Goal: Transaction & Acquisition: Purchase product/service

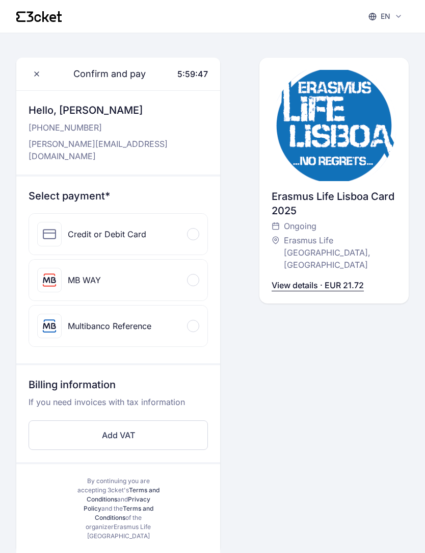
click at [166, 232] on div "Credit or Debit Card" at bounding box center [118, 234] width 179 height 41
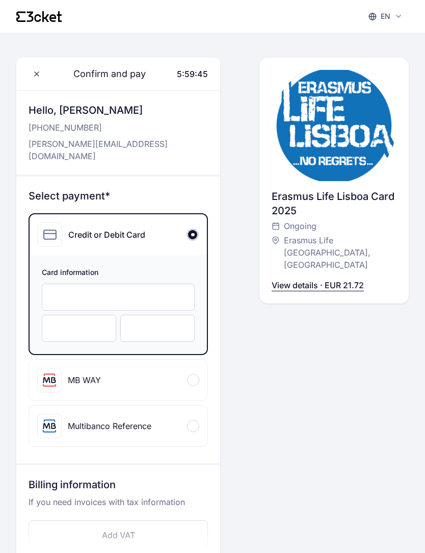
click at [87, 284] on div at bounding box center [118, 297] width 153 height 27
click at [96, 322] on div at bounding box center [79, 328] width 74 height 27
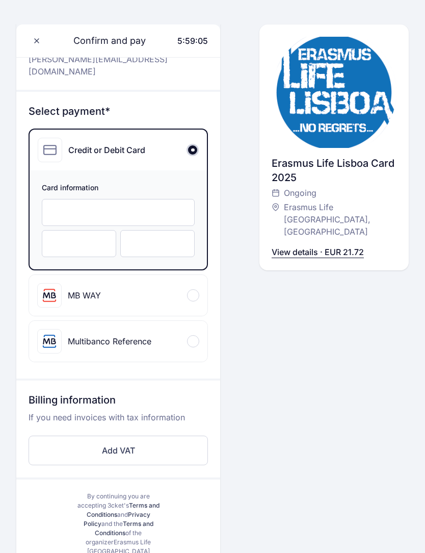
scroll to position [85, 0]
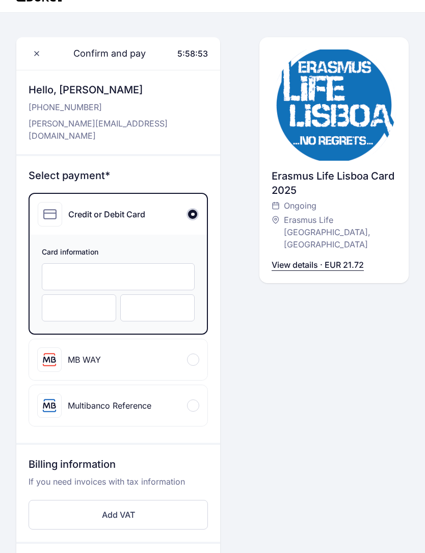
scroll to position [97, 0]
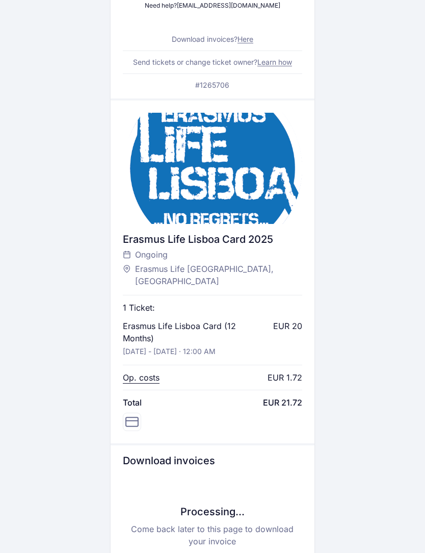
scroll to position [246, 0]
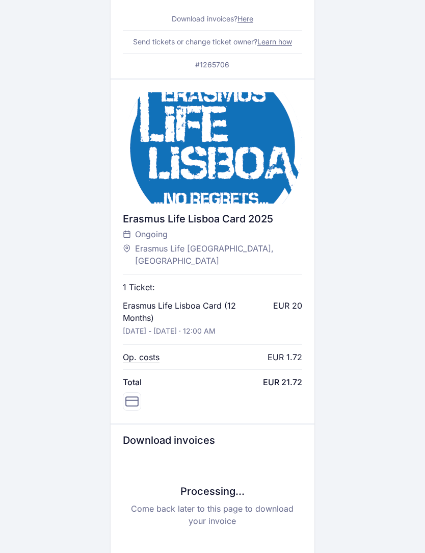
click at [134, 395] on icon at bounding box center [131, 401] width 13 height 13
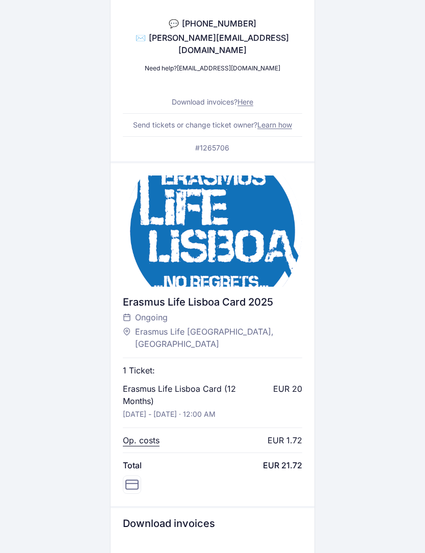
scroll to position [0, 0]
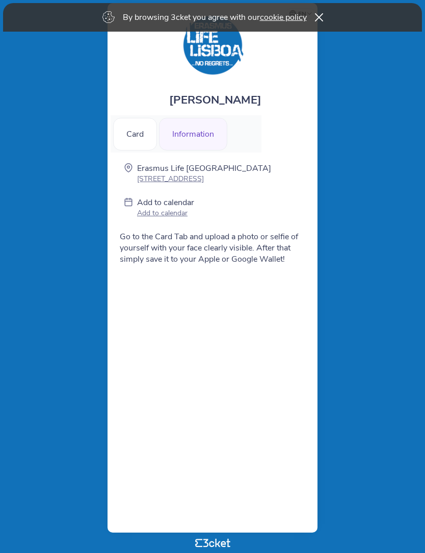
click at [2, 6] on html "By browsing 3cket you agree with our cookie policy en Português (Portugal) Engl…" at bounding box center [212, 276] width 425 height 553
click at [322, 21] on icon at bounding box center [319, 17] width 8 height 9
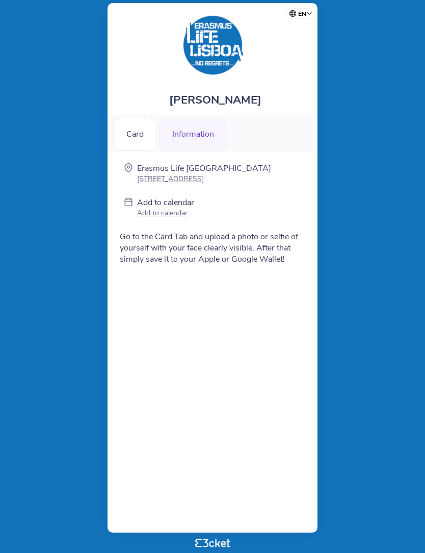
click at [303, 16] on select "Português (Portugal) English Español Catalan Français" at bounding box center [303, 12] width 26 height 20
select select "es"
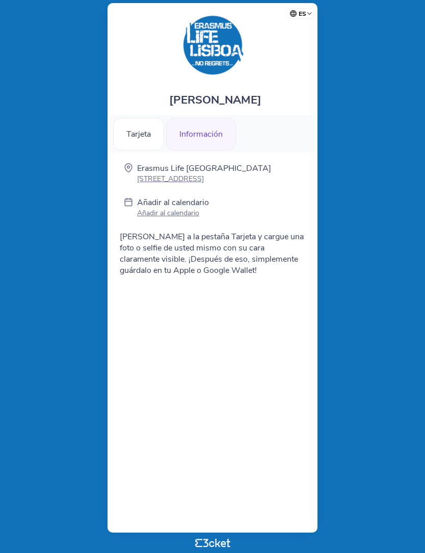
click at [141, 137] on div "Tarjeta" at bounding box center [138, 134] width 51 height 33
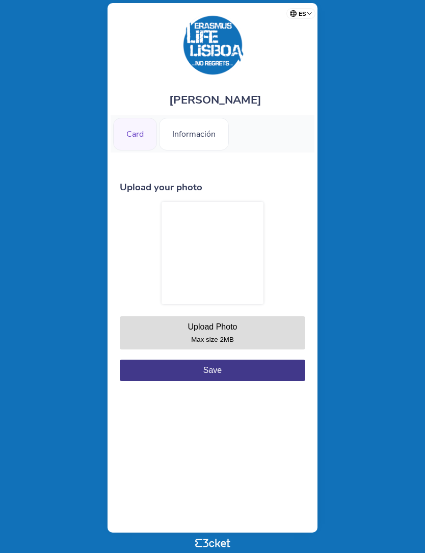
click at [168, 337] on button "Upload Photo Max size 2MB" at bounding box center [213, 332] width 186 height 33
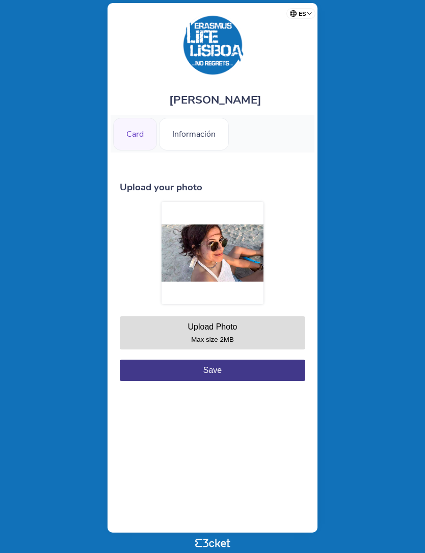
click at [150, 379] on button "Save" at bounding box center [213, 370] width 186 height 21
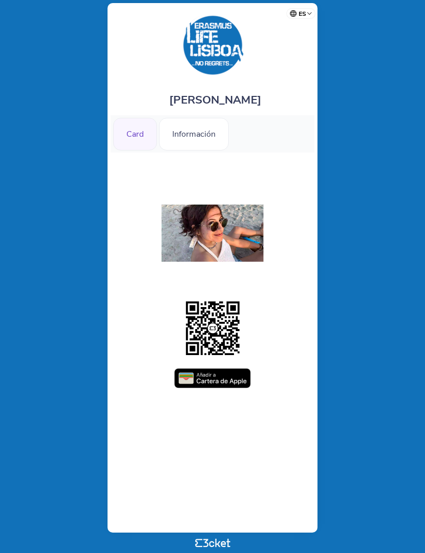
click at [197, 378] on img at bounding box center [212, 378] width 77 height 20
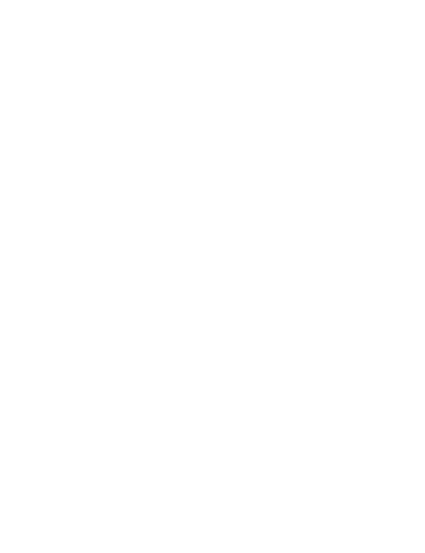
scroll to position [1, 0]
